Goal: Task Accomplishment & Management: Manage account settings

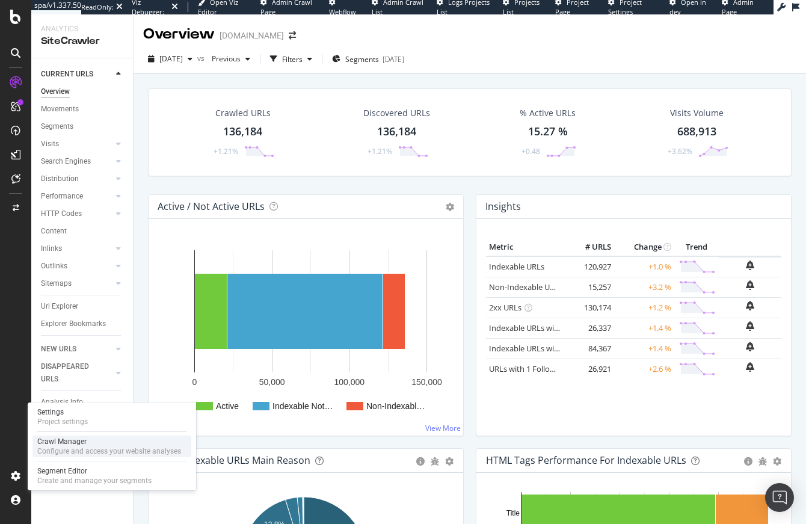
click at [78, 437] on div "Crawl Manager" at bounding box center [109, 442] width 144 height 10
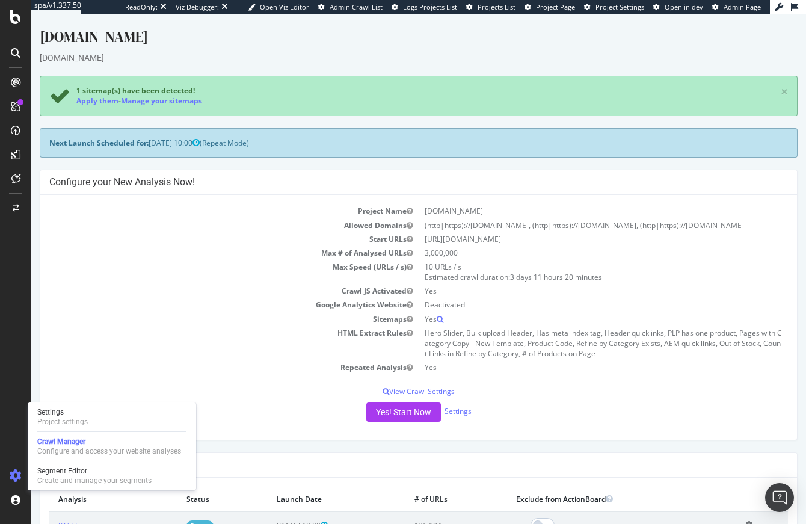
click at [434, 389] on p "View Crawl Settings" at bounding box center [418, 391] width 739 height 10
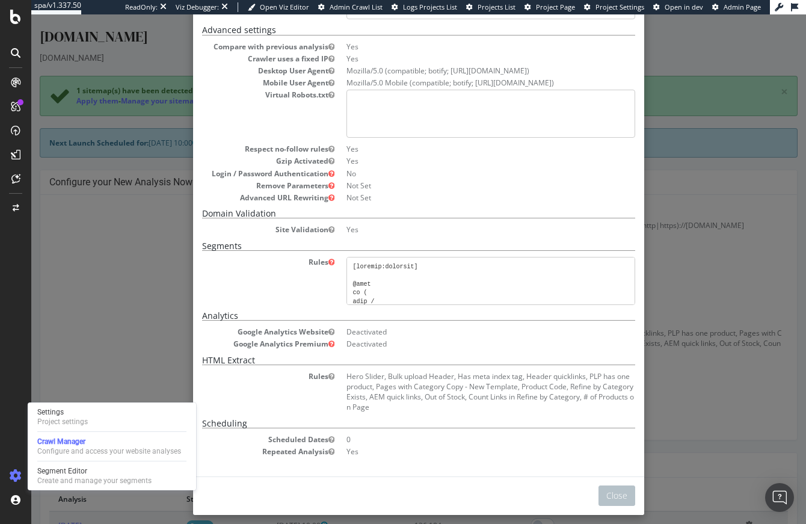
scroll to position [237, 0]
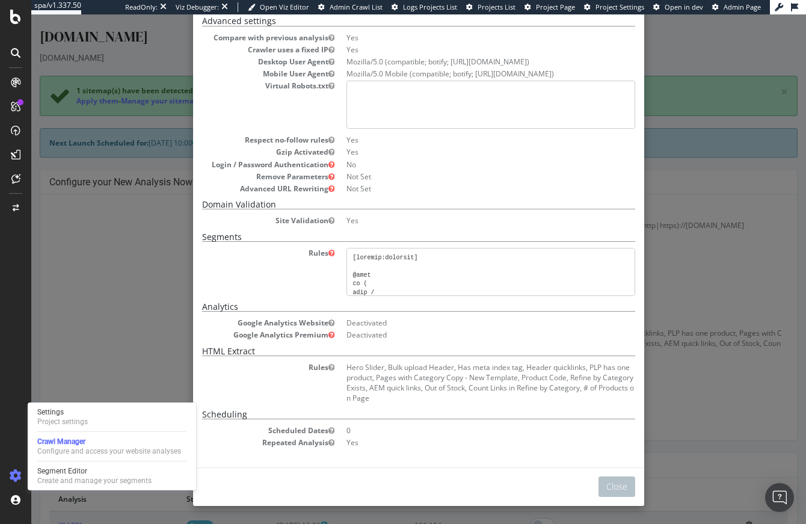
click at [692, 324] on div "× Close Project Settings Main Project Name [DOMAIN_NAME] Start URLs [URL][DOMAI…" at bounding box center [418, 269] width 775 height 510
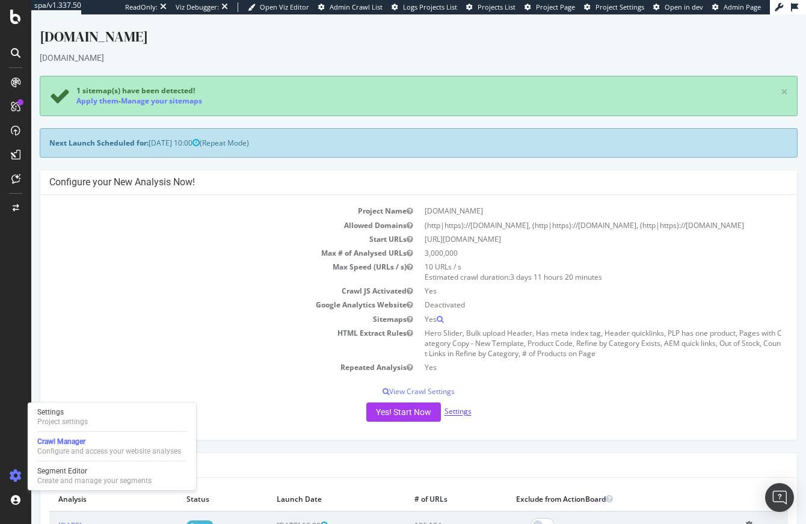
click at [460, 415] on link "Settings" at bounding box center [458, 412] width 27 height 10
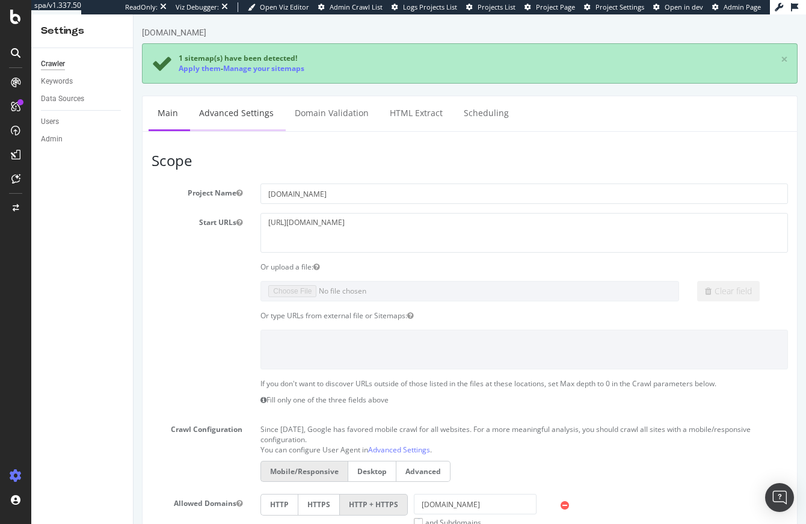
click at [235, 116] on link "Advanced Settings" at bounding box center [236, 112] width 93 height 33
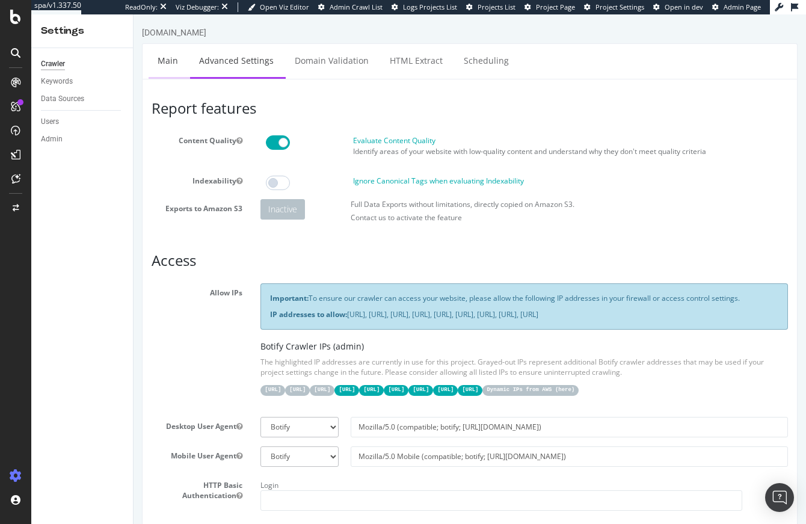
click at [167, 60] on link "Main" at bounding box center [168, 60] width 39 height 33
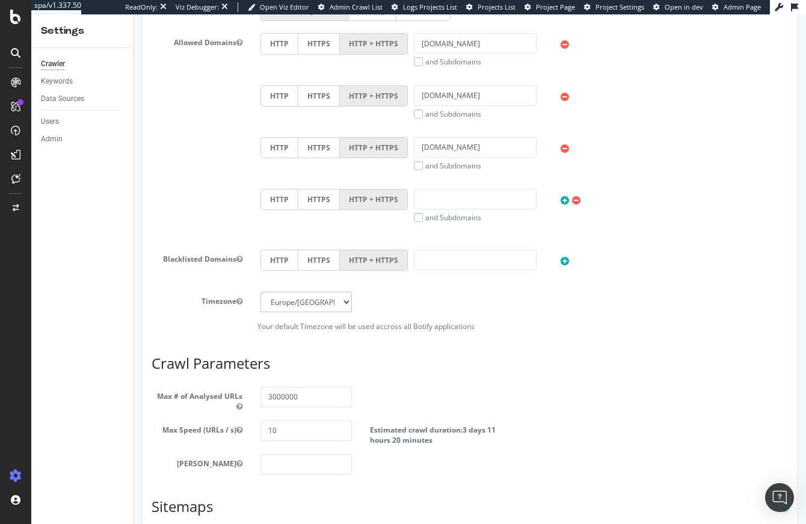
scroll to position [462, 0]
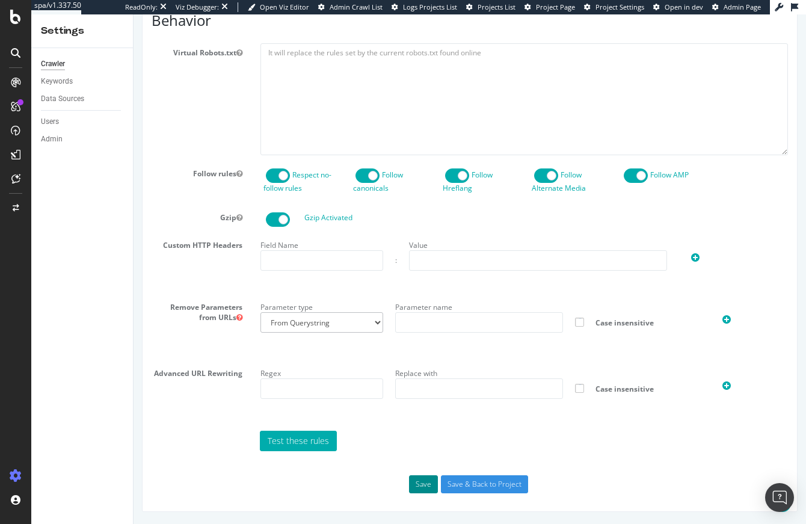
scroll to position [640, 0]
click at [424, 485] on button "Save" at bounding box center [423, 484] width 29 height 18
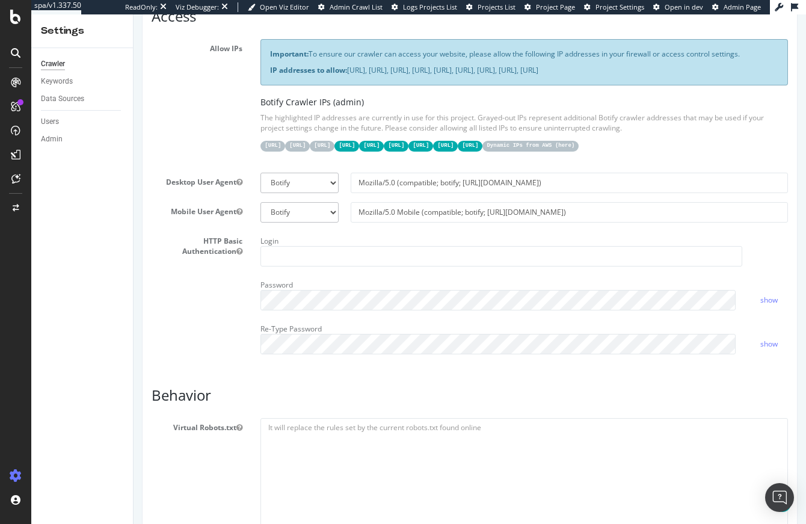
scroll to position [0, 0]
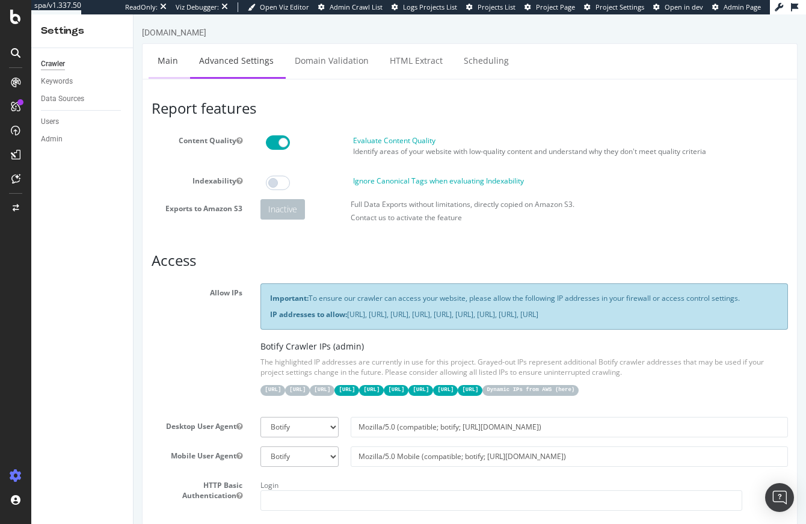
click at [153, 51] on link "Main" at bounding box center [168, 60] width 39 height 33
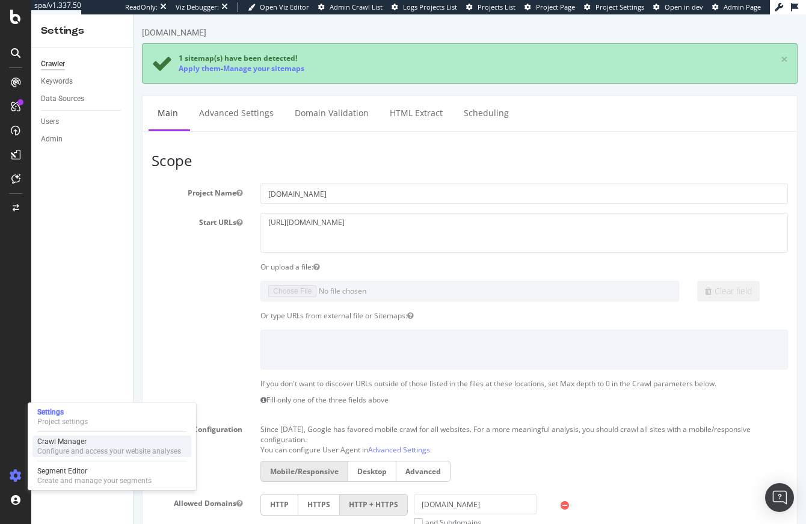
click at [86, 449] on div "Configure and access your website analyses" at bounding box center [109, 452] width 144 height 10
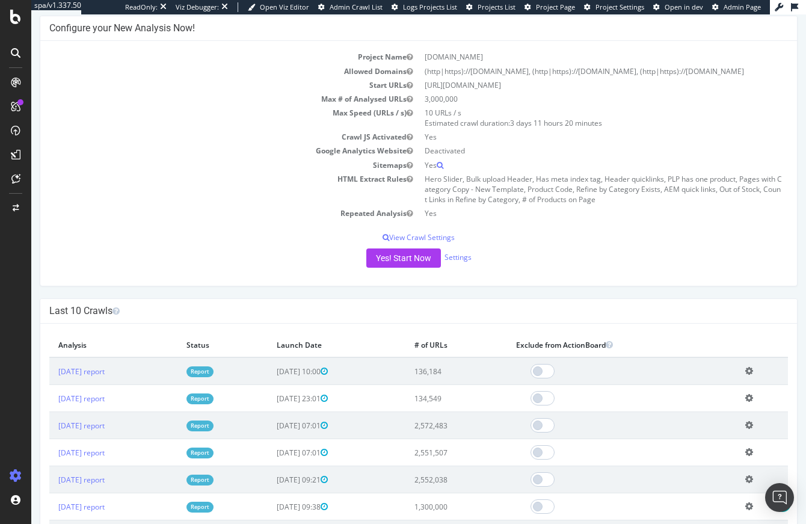
scroll to position [131, 0]
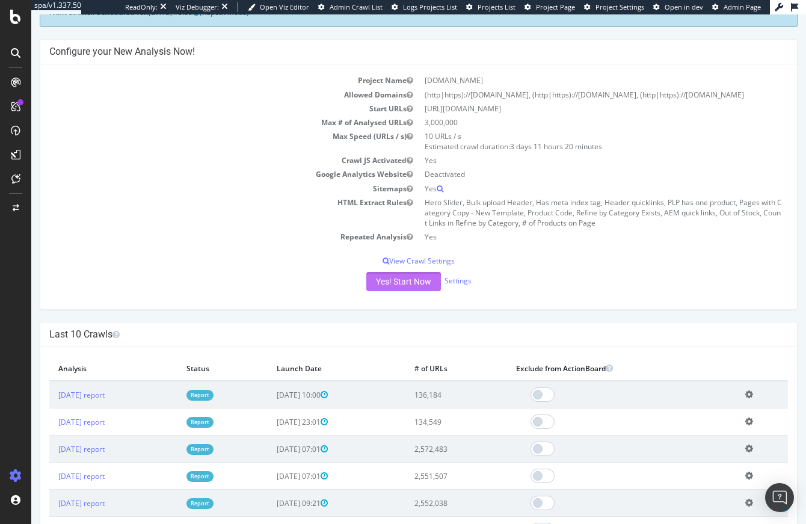
click at [398, 286] on button "Yes! Start Now" at bounding box center [404, 281] width 75 height 19
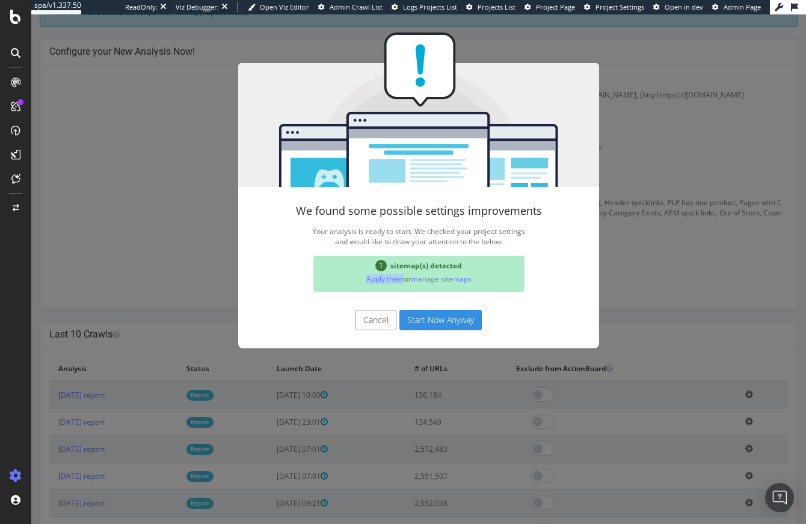
click at [439, 316] on button "Start Now Anyway" at bounding box center [441, 320] width 82 height 20
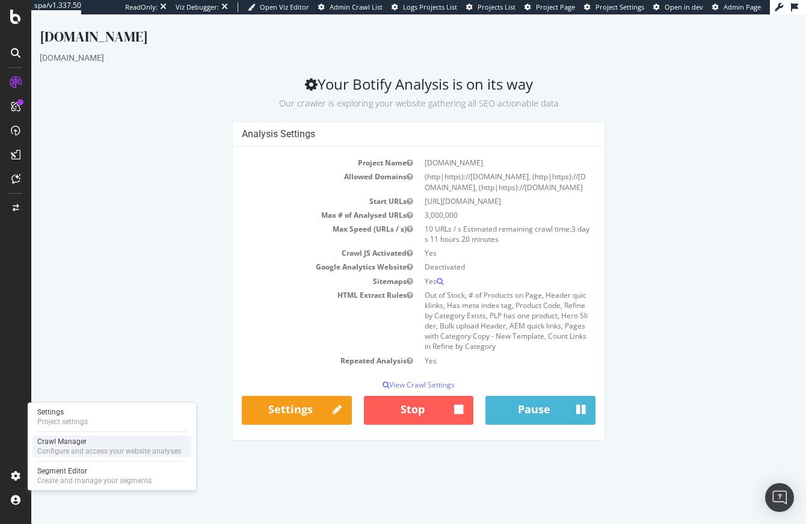
click at [86, 447] on div "Configure and access your website analyses" at bounding box center [109, 452] width 144 height 10
